Goal: Task Accomplishment & Management: Manage account settings

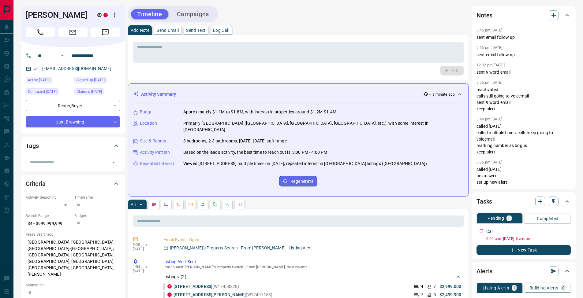
click at [222, 32] on p "Log Call" at bounding box center [221, 30] width 16 height 4
click at [448, 70] on button "Log Call" at bounding box center [452, 71] width 24 height 10
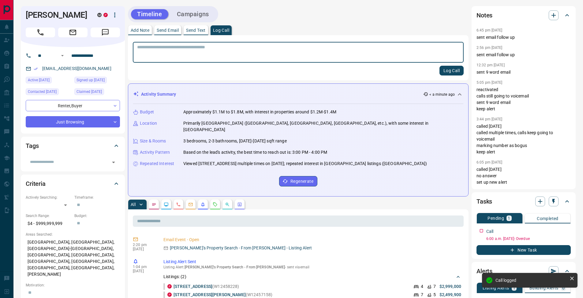
click at [135, 29] on p "Add Note" at bounding box center [140, 30] width 19 height 4
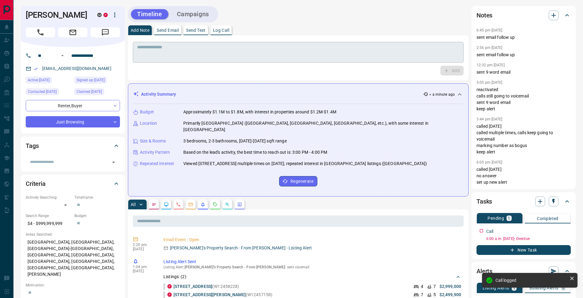
drag, startPoint x: 148, startPoint y: 50, endPoint x: 192, endPoint y: 50, distance: 43.8
click at [150, 50] on textarea at bounding box center [298, 53] width 322 height 16
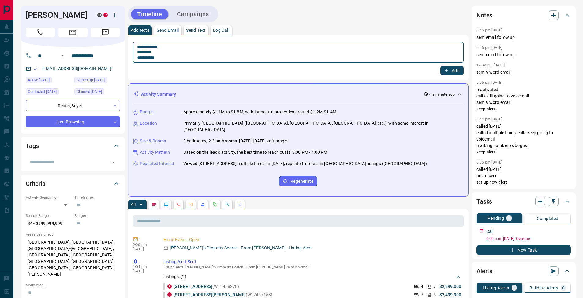
click at [138, 53] on textarea "**********" at bounding box center [298, 53] width 322 height 16
type textarea "**********"
click at [448, 73] on button "Add" at bounding box center [452, 71] width 23 height 10
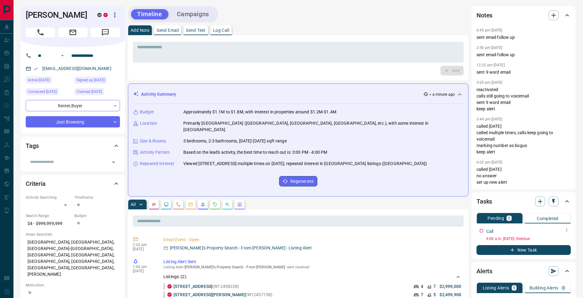
click at [564, 229] on button "button" at bounding box center [567, 230] width 8 height 8
click at [560, 238] on li "Edit" at bounding box center [557, 241] width 27 height 9
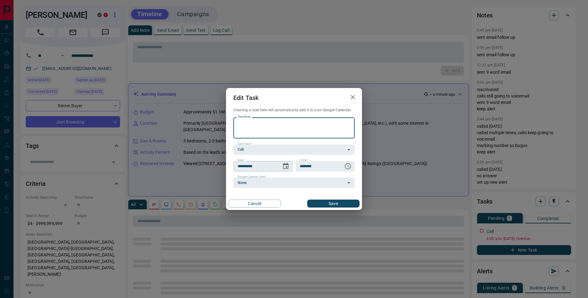
click at [287, 168] on icon "Choose date, selected date is Oct 1, 2025" at bounding box center [286, 166] width 6 height 6
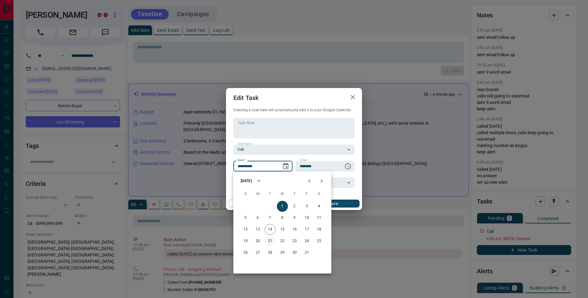
click at [271, 241] on button "21" at bounding box center [269, 241] width 11 height 11
type input "**********"
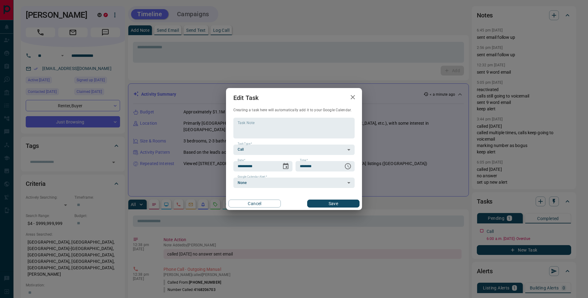
click at [353, 200] on button "Save" at bounding box center [333, 204] width 52 height 8
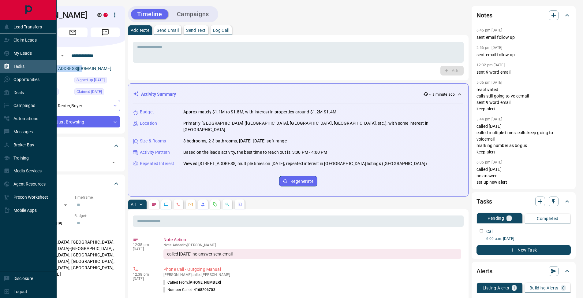
click at [7, 62] on div "Tasks" at bounding box center [14, 67] width 21 height 10
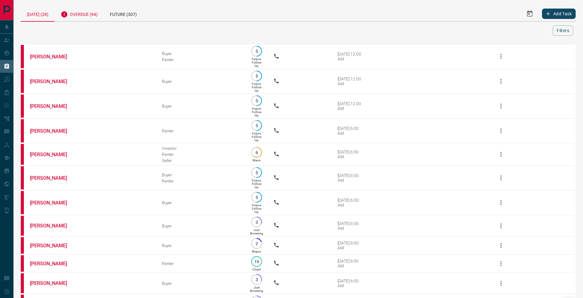
click at [92, 16] on div "Overdue (94)" at bounding box center [78, 13] width 49 height 15
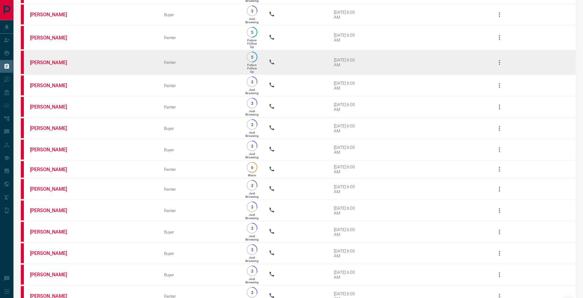
scroll to position [1285, 0]
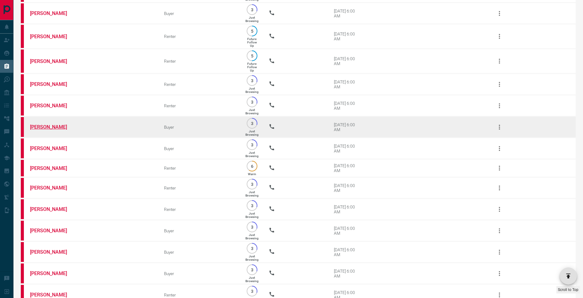
click at [48, 130] on link "[PERSON_NAME]" at bounding box center [53, 127] width 46 height 6
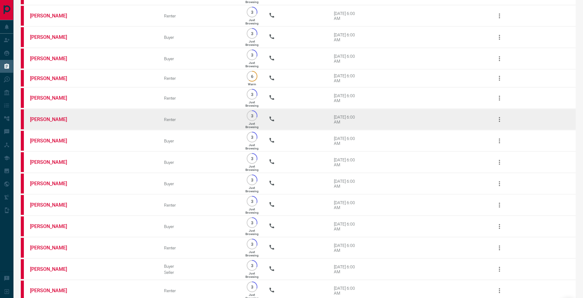
scroll to position [1380, 0]
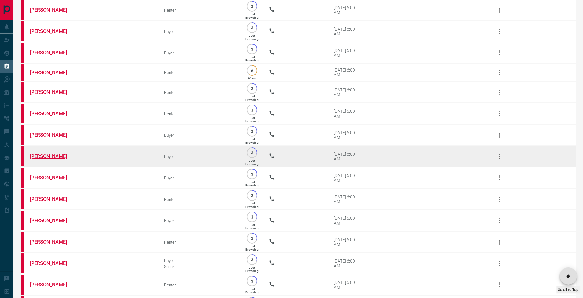
click at [46, 159] on link "[PERSON_NAME]" at bounding box center [53, 157] width 46 height 6
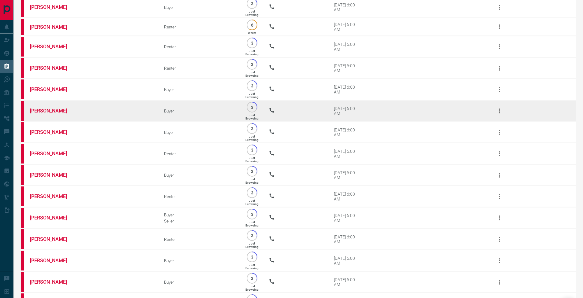
scroll to position [1429, 0]
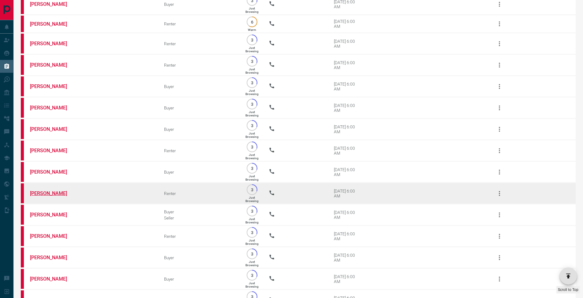
click at [39, 197] on link "[PERSON_NAME]" at bounding box center [53, 194] width 46 height 6
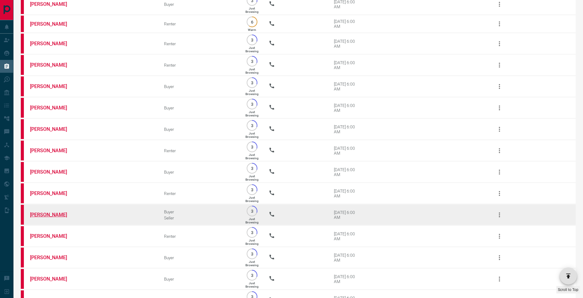
click at [37, 218] on link "[PERSON_NAME]" at bounding box center [53, 215] width 46 height 6
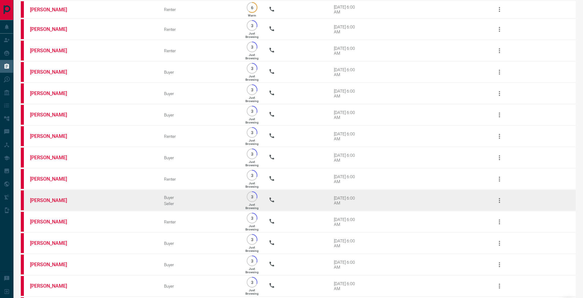
scroll to position [1454, 0]
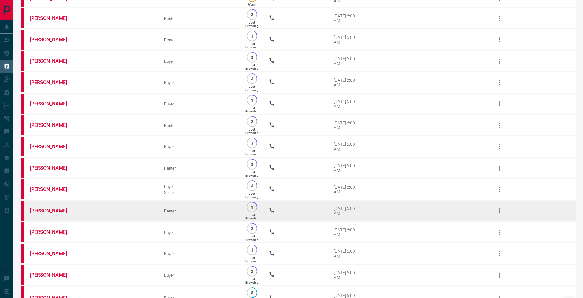
click at [29, 222] on td "[PERSON_NAME]" at bounding box center [88, 211] width 134 height 21
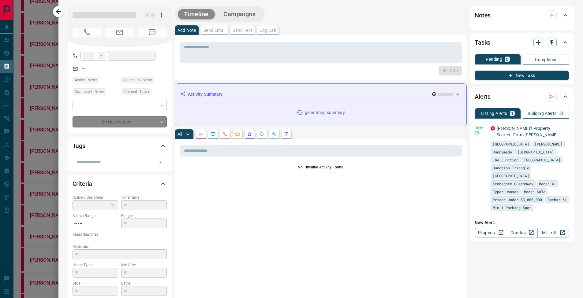
type input "**"
type input "**********"
type input "*"
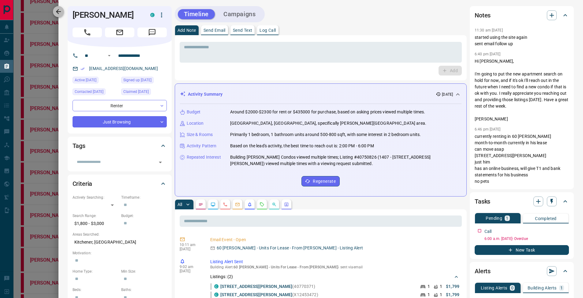
click at [62, 13] on button "button" at bounding box center [58, 11] width 11 height 11
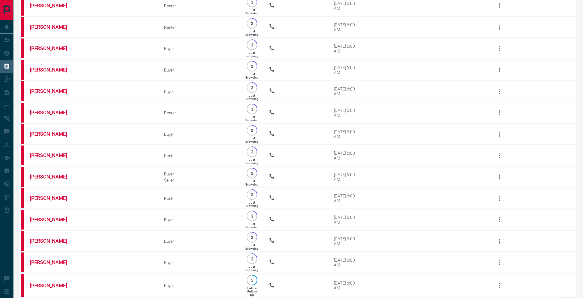
scroll to position [1683, 0]
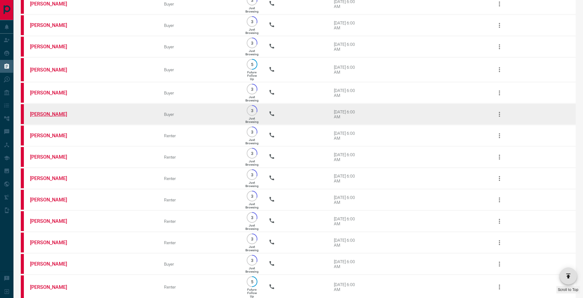
click at [49, 117] on link "[PERSON_NAME]" at bounding box center [53, 114] width 46 height 6
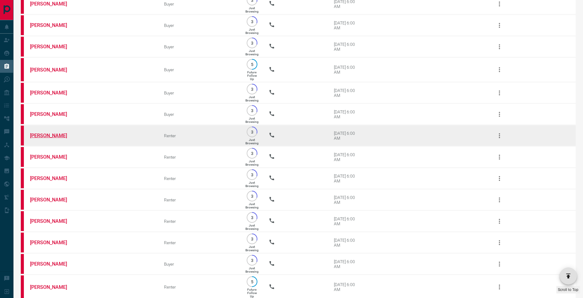
click at [47, 139] on link "[PERSON_NAME]" at bounding box center [53, 136] width 46 height 6
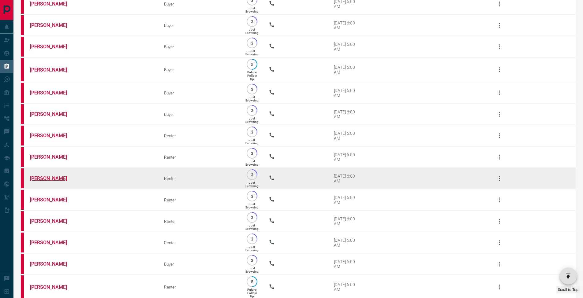
click at [47, 182] on link "[PERSON_NAME]" at bounding box center [53, 179] width 46 height 6
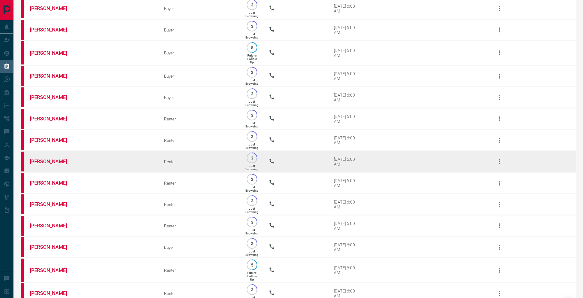
scroll to position [1713, 0]
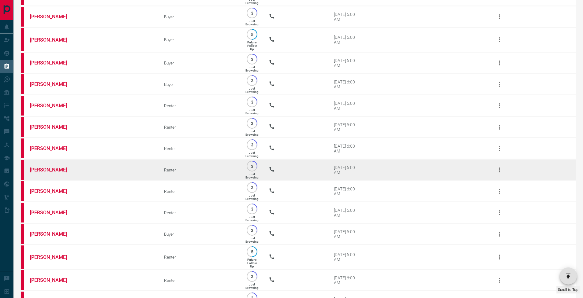
click at [50, 173] on link "[PERSON_NAME]" at bounding box center [53, 170] width 46 height 6
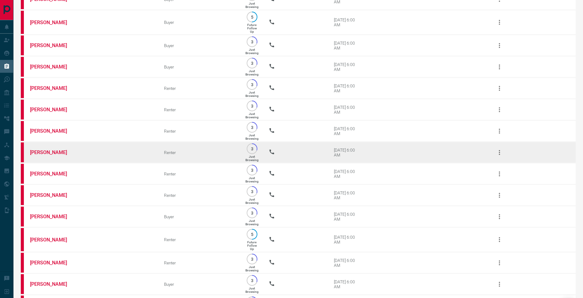
scroll to position [1732, 0]
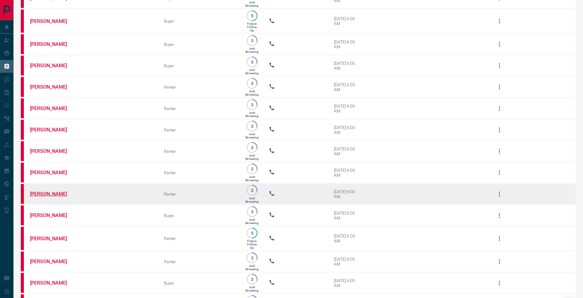
click at [58, 197] on link "[PERSON_NAME]" at bounding box center [53, 194] width 46 height 6
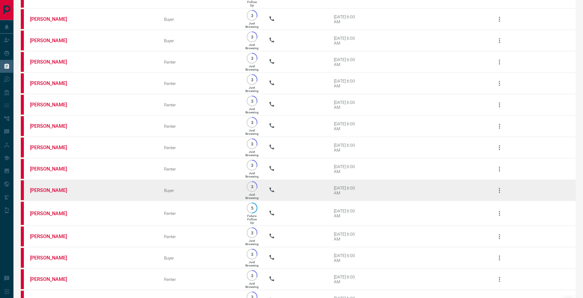
scroll to position [1760, 0]
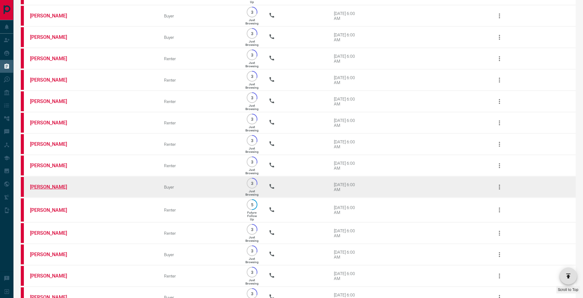
click at [49, 190] on link "[PERSON_NAME]" at bounding box center [53, 187] width 46 height 6
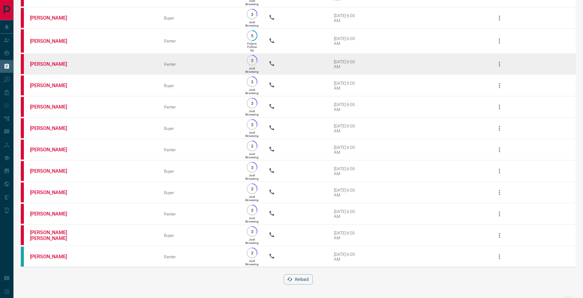
scroll to position [1999, 0]
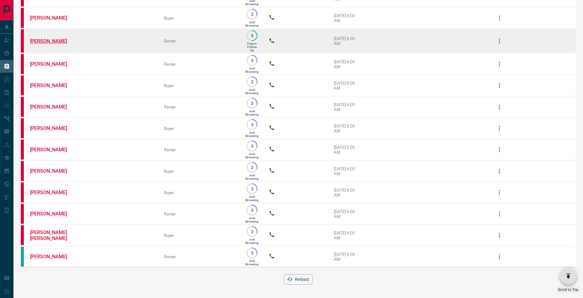
click at [52, 38] on link "[PERSON_NAME]" at bounding box center [53, 41] width 46 height 6
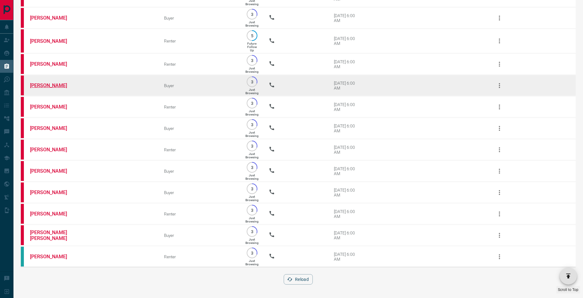
click at [50, 83] on link "[PERSON_NAME]" at bounding box center [53, 86] width 46 height 6
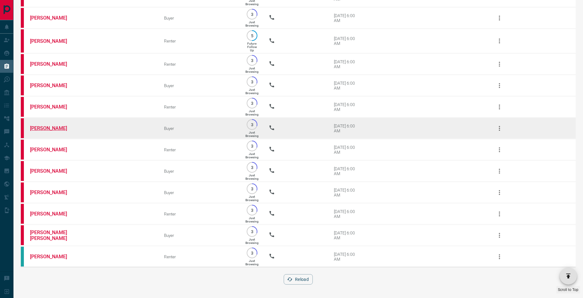
click at [54, 126] on link "[PERSON_NAME]" at bounding box center [53, 129] width 46 height 6
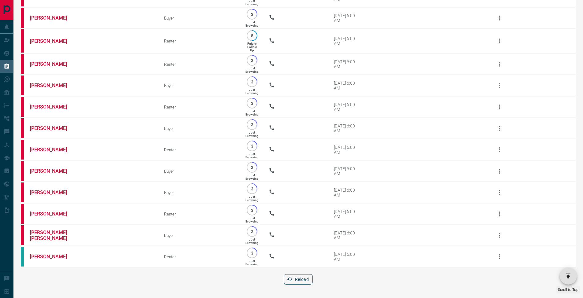
click at [309, 283] on button "Reload" at bounding box center [298, 280] width 29 height 10
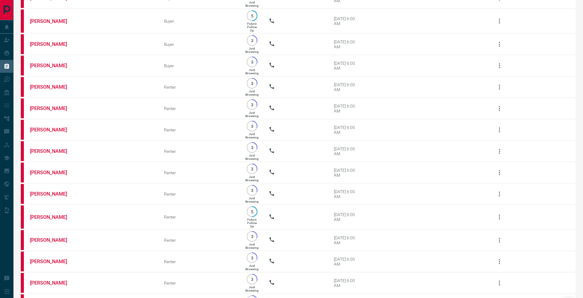
scroll to position [1933, 0]
